Goal: Find contact information: Find contact information

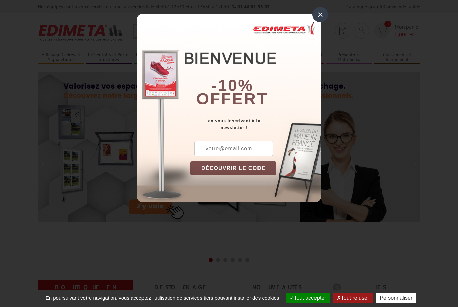
click at [321, 9] on div "×" at bounding box center [319, 14] width 15 height 15
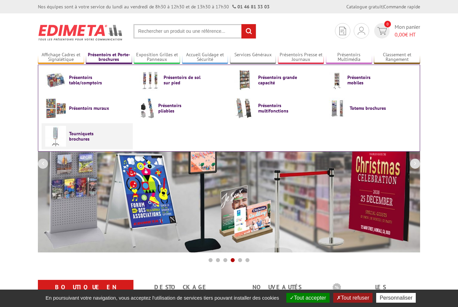
click at [81, 136] on span "Tourniquets brochures" at bounding box center [89, 136] width 40 height 11
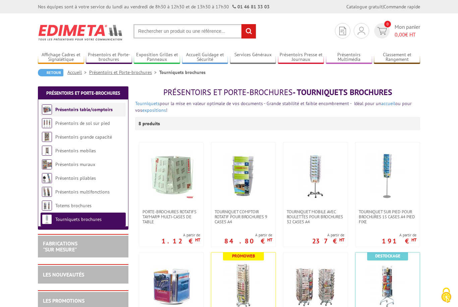
click at [100, 111] on link "Présentoirs table/comptoirs" at bounding box center [83, 110] width 57 height 6
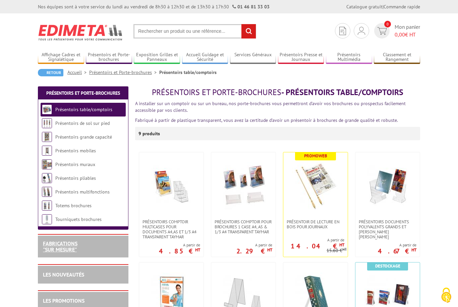
click at [60, 245] on link "FABRICATIONS "Sur Mesure"" at bounding box center [60, 246] width 35 height 13
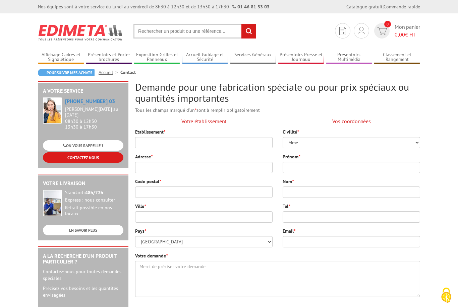
click at [93, 154] on link "CONTACTEZ-NOUS" at bounding box center [83, 157] width 80 height 10
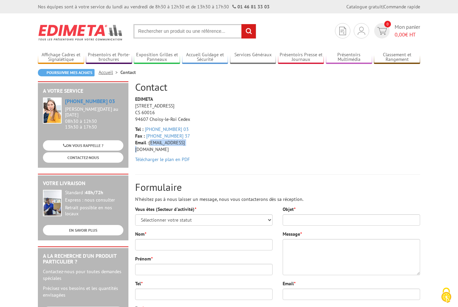
drag, startPoint x: 150, startPoint y: 143, endPoint x: 189, endPoint y: 145, distance: 38.9
click at [189, 145] on p "Tel : [PHONE_NUMBER] 03 Fax : [PHONE_NUMBER] 37 Email : [EMAIL_ADDRESS][DOMAIN_…" at bounding box center [167, 139] width 64 height 27
copy p "[EMAIL_ADDRESS][DOMAIN_NAME]"
